Goal: Find specific page/section: Find specific page/section

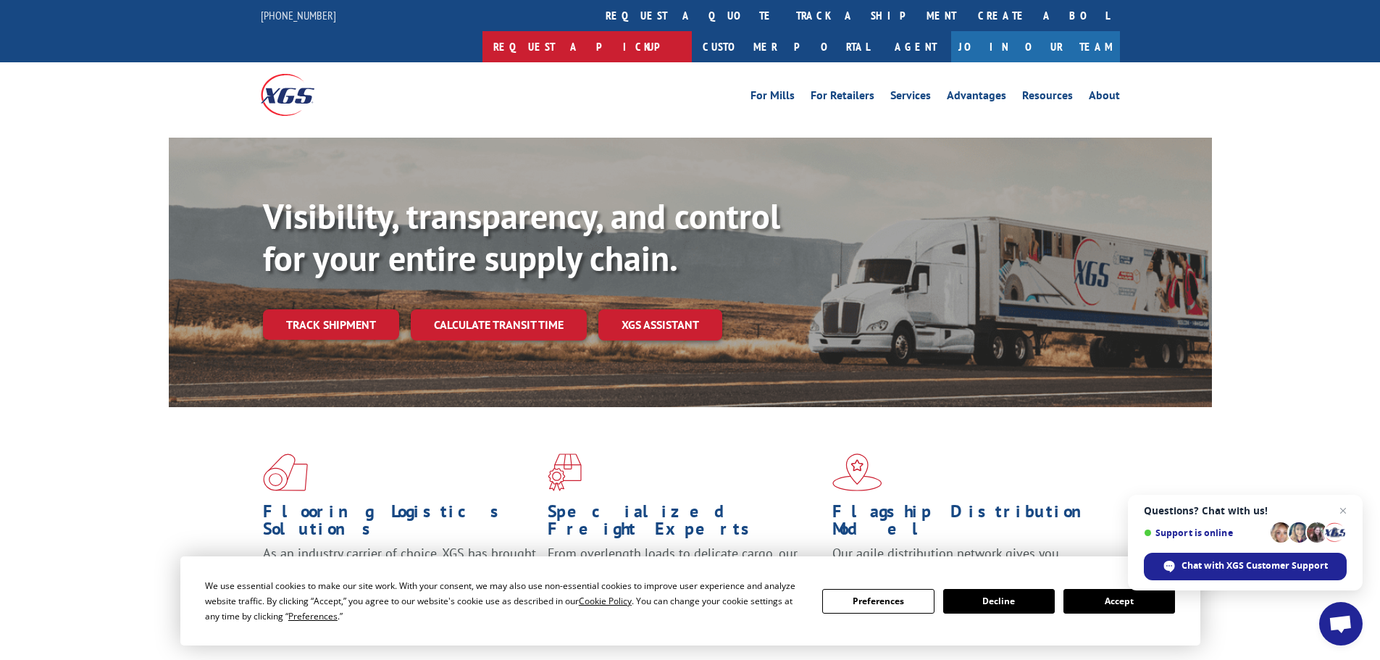
click at [692, 31] on link "Request a pickup" at bounding box center [587, 46] width 209 height 31
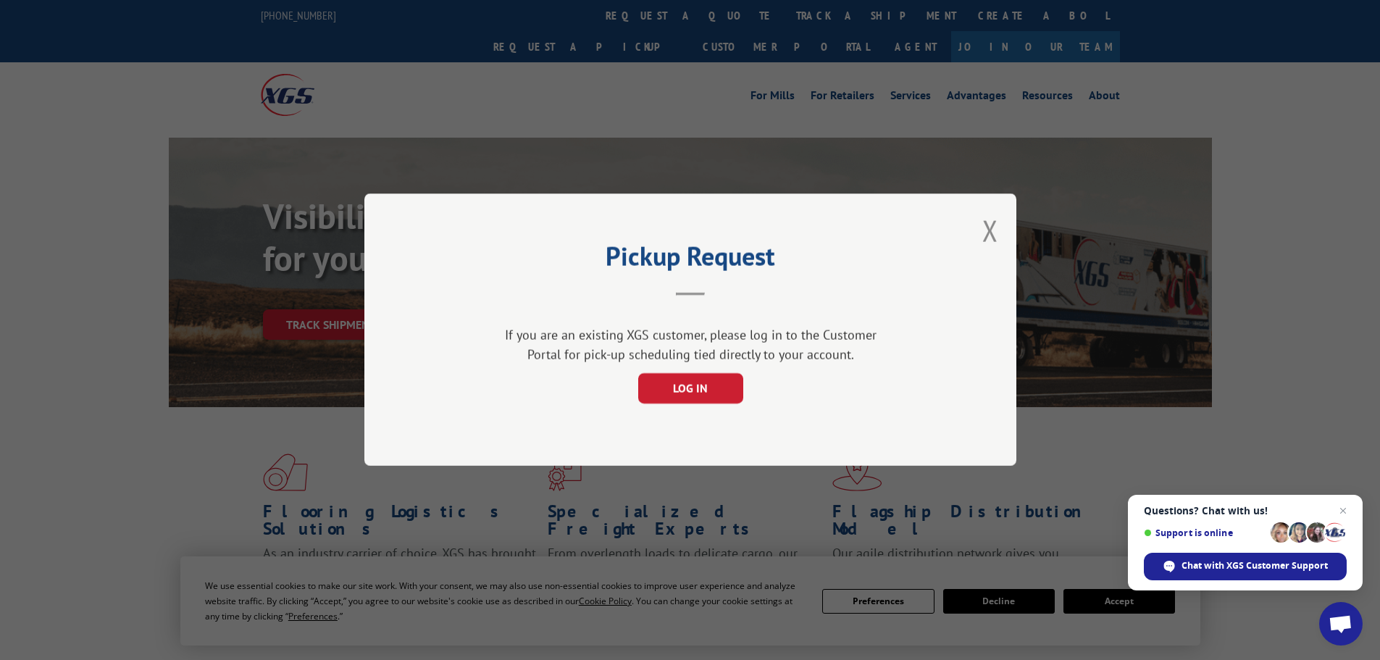
drag, startPoint x: 985, startPoint y: 230, endPoint x: 949, endPoint y: 250, distance: 41.5
click at [983, 231] on button "Close modal" at bounding box center [991, 231] width 16 height 38
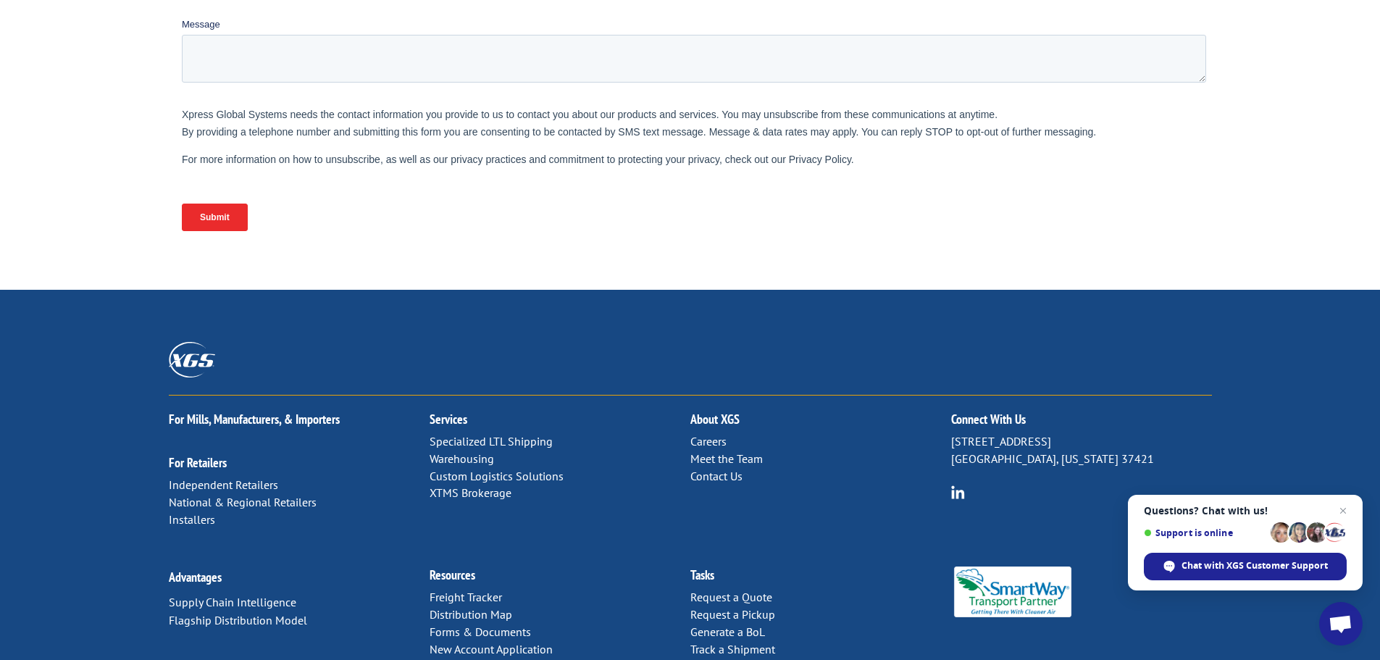
scroll to position [595, 0]
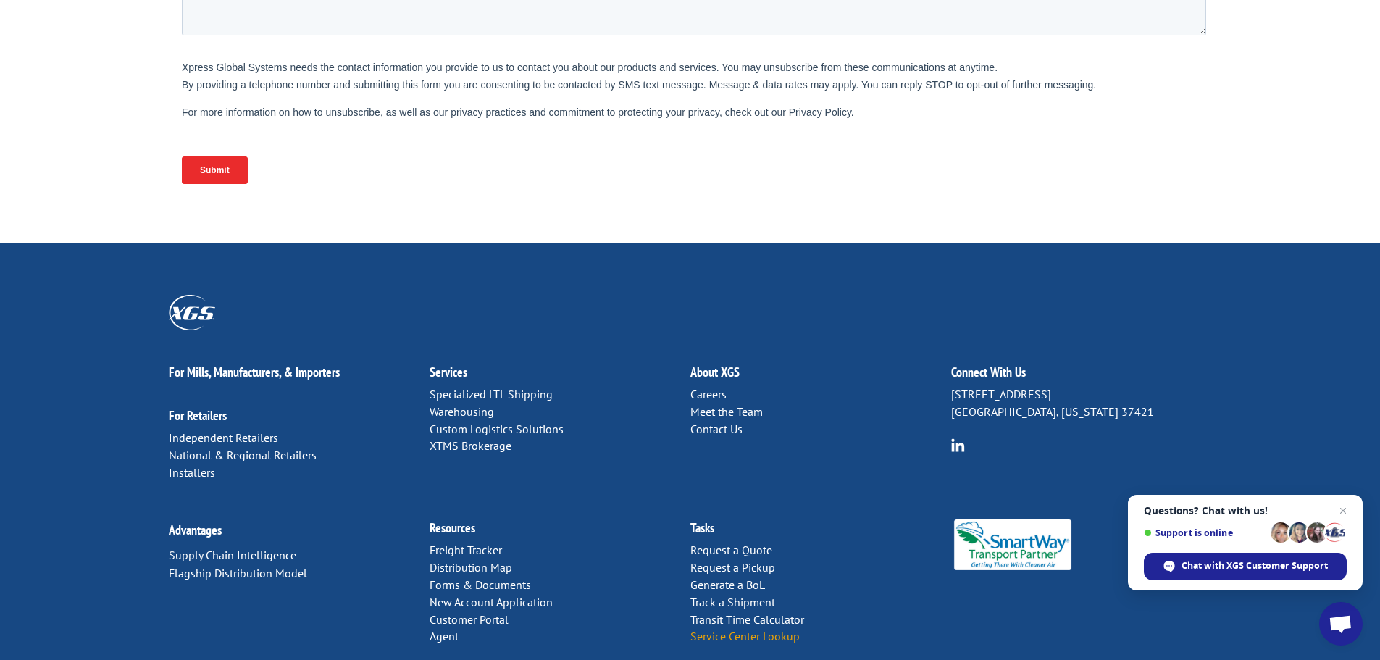
click at [777, 629] on link "Service Center Lookup" at bounding box center [745, 636] width 109 height 14
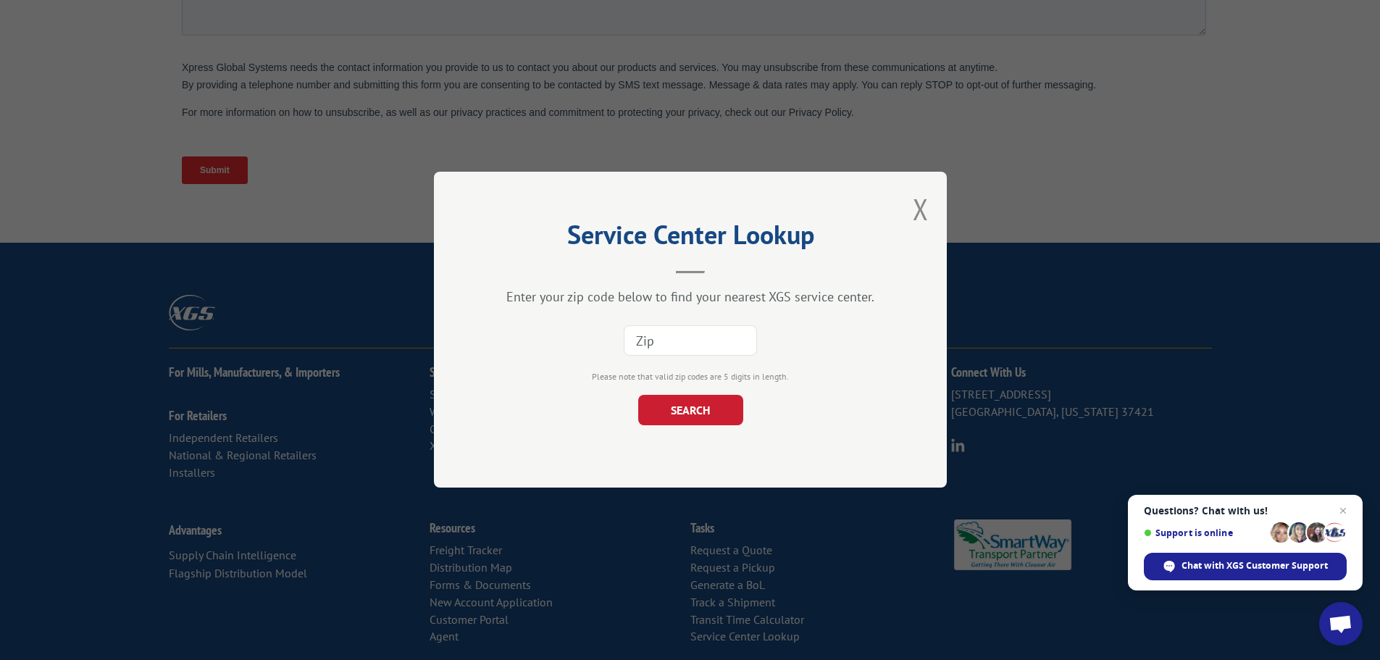
click at [669, 343] on input at bounding box center [690, 341] width 133 height 30
type input "95348"
click at [691, 417] on button "SEARCH" at bounding box center [690, 411] width 105 height 30
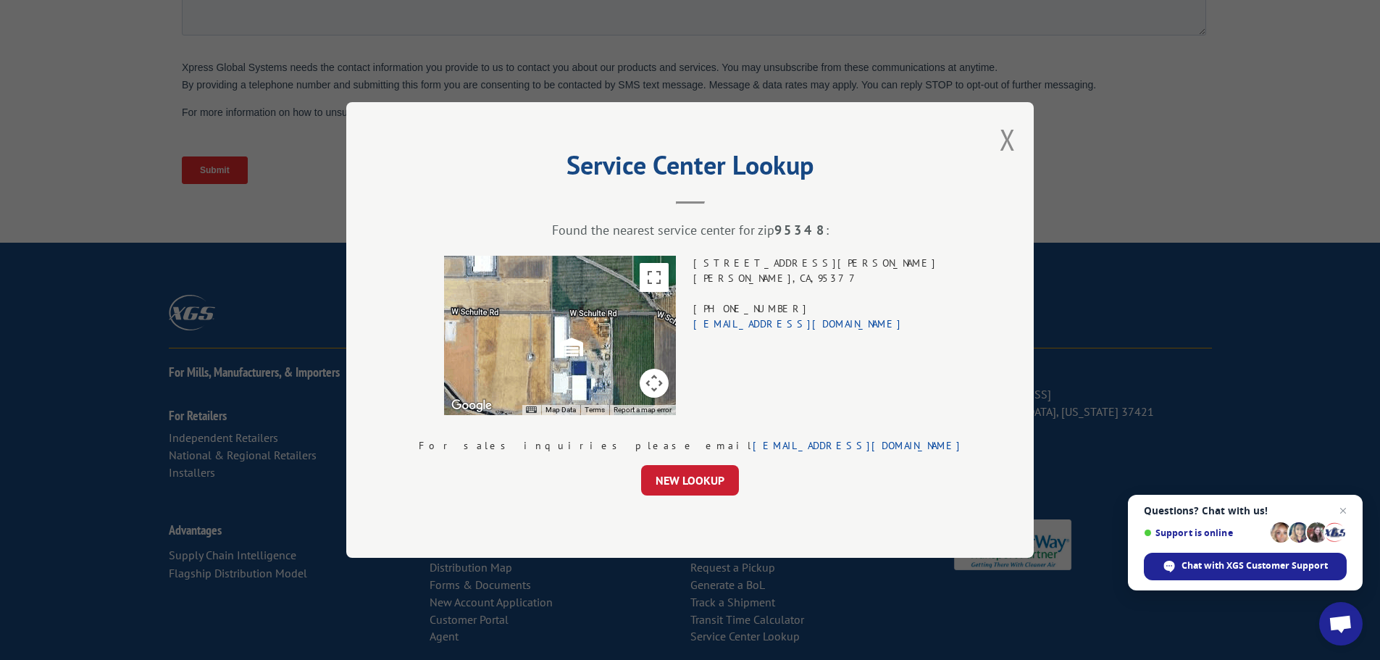
click at [1000, 130] on button "Close modal" at bounding box center [1008, 139] width 16 height 38
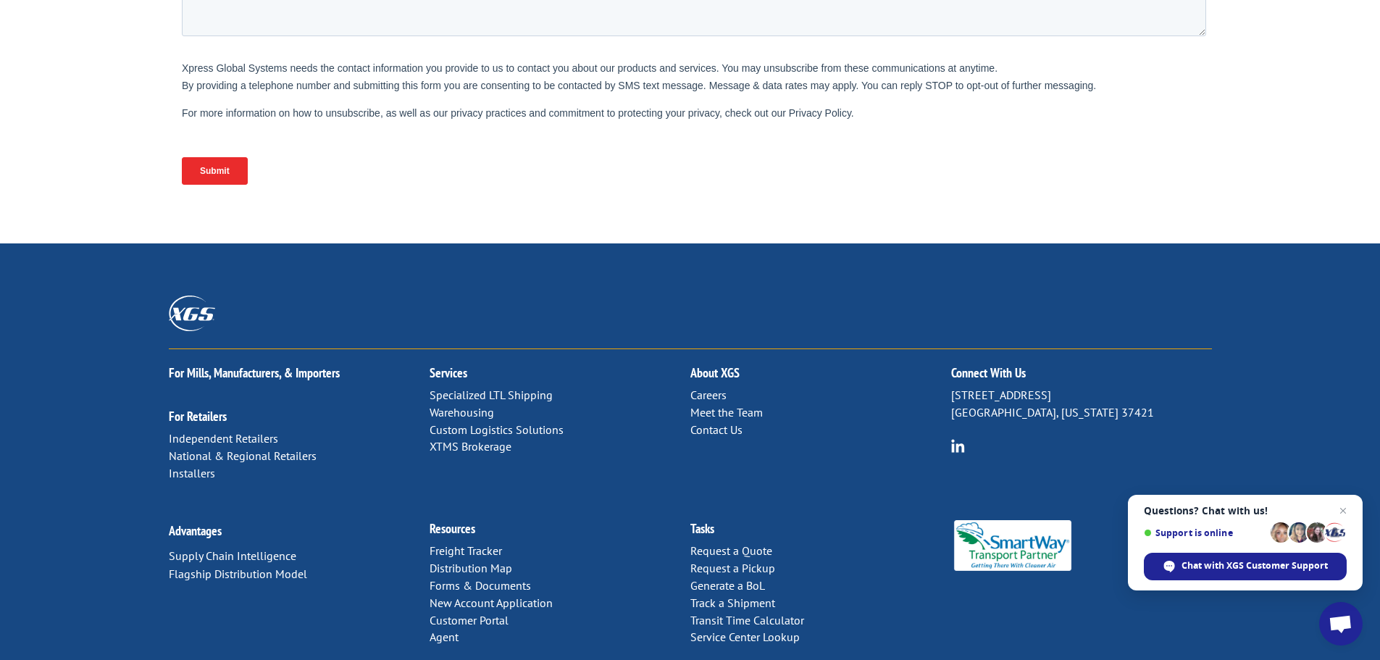
scroll to position [0, 0]
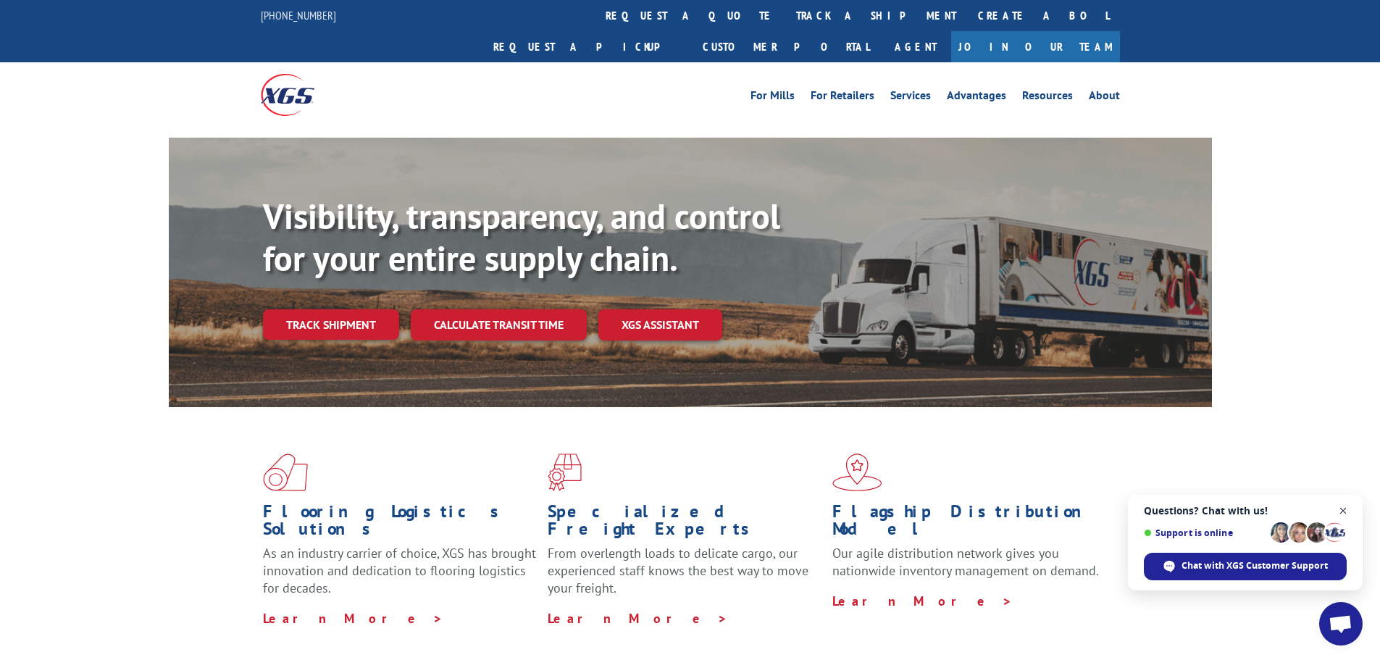
click at [1343, 512] on span "Close chat" at bounding box center [1344, 511] width 18 height 18
